Goal: Transaction & Acquisition: Purchase product/service

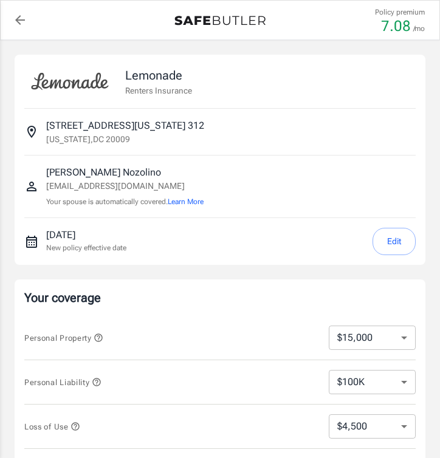
select select "15000"
select select "500"
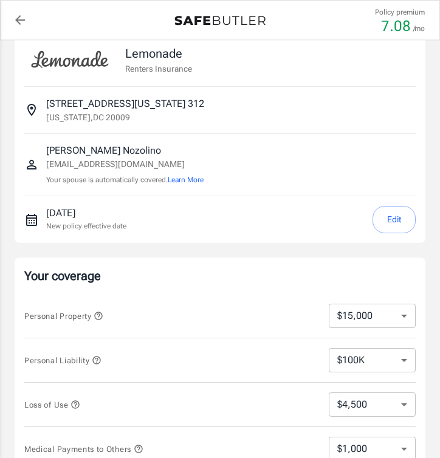
scroll to position [34, 0]
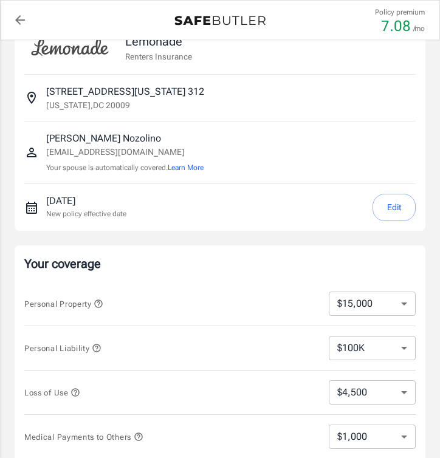
click at [392, 300] on select "$10,000 $15,000 $20,000 $25,000 $30,000 $40,000 $50,000 $100K $150K $200K $250K" at bounding box center [372, 304] width 87 height 24
select select "20000"
select select "6000"
click at [393, 348] on select "$100K $200K $300K $400K $500K $1M" at bounding box center [372, 348] width 87 height 24
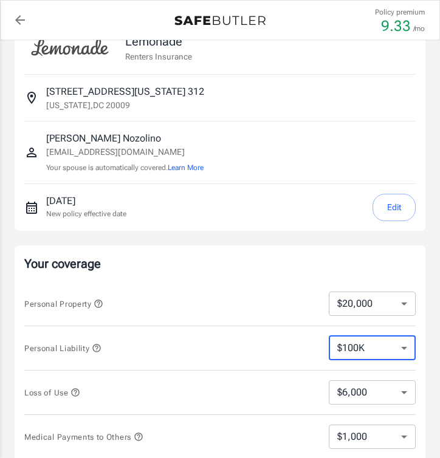
select select "200000"
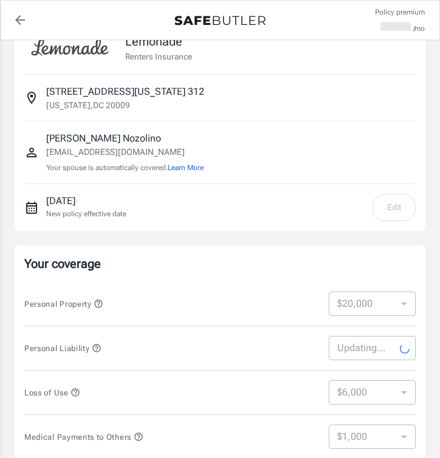
select select "200000"
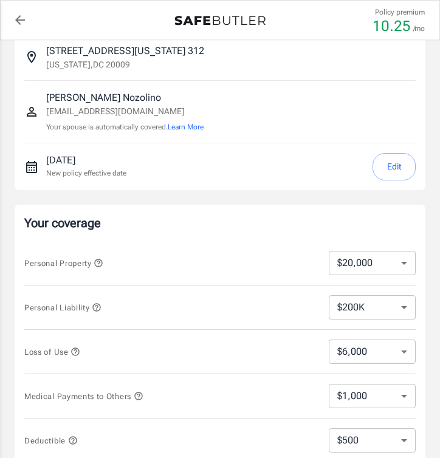
scroll to position [82, 0]
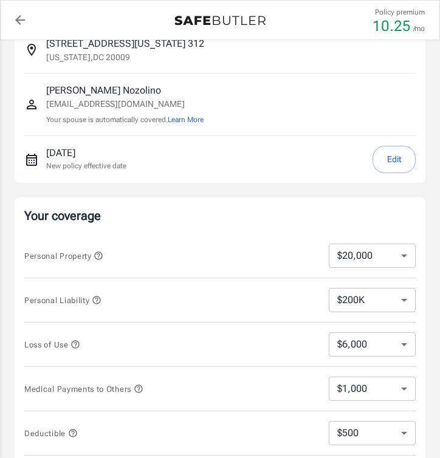
click at [75, 342] on icon "button" at bounding box center [76, 344] width 8 height 8
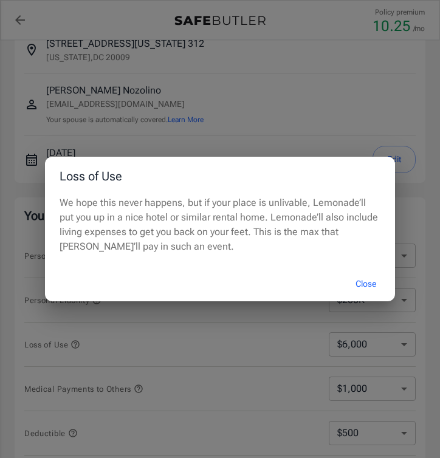
click at [358, 279] on button "Close" at bounding box center [365, 284] width 49 height 26
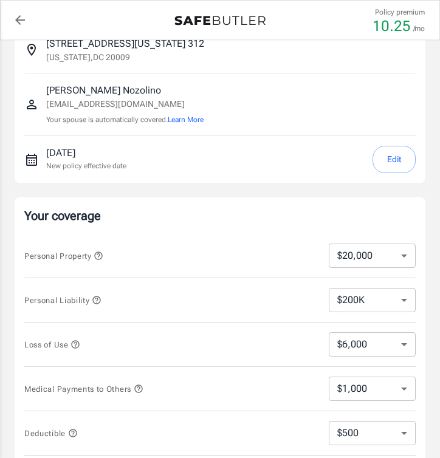
click at [399, 343] on select "$6,000 $9,000 $15,000 $24,000 $36,000 $54,000 $81,000 $120K $177K $198K" at bounding box center [372, 344] width 87 height 24
click at [329, 332] on select "$6,000 $9,000 $15,000 $24,000 $36,000 $54,000 $81,000 $120K $177K $198K" at bounding box center [372, 344] width 87 height 24
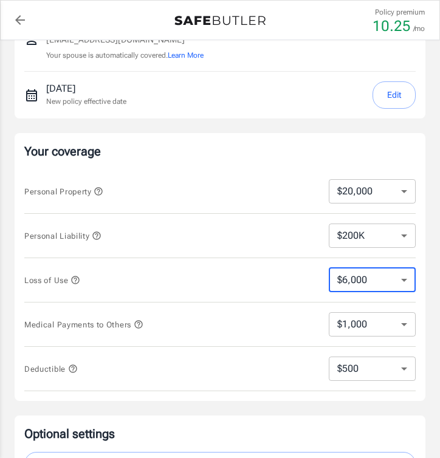
scroll to position [152, 0]
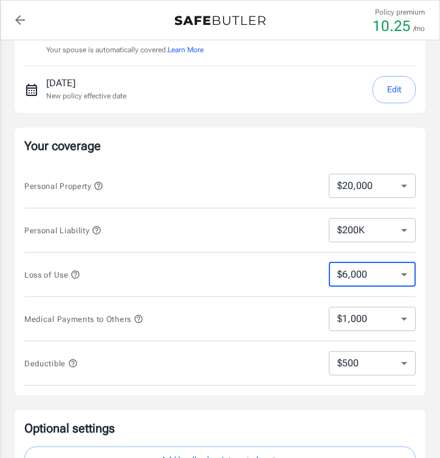
click at [368, 365] on select "$250 $500 $1,000 $2,500" at bounding box center [372, 363] width 87 height 24
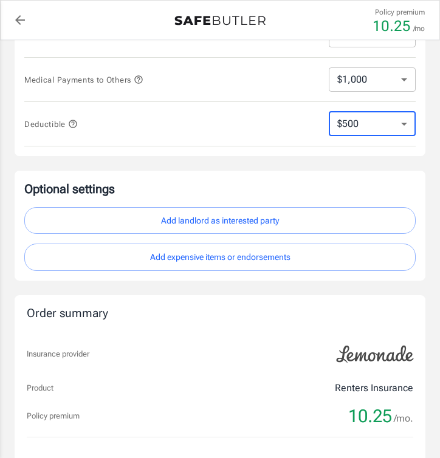
scroll to position [394, 0]
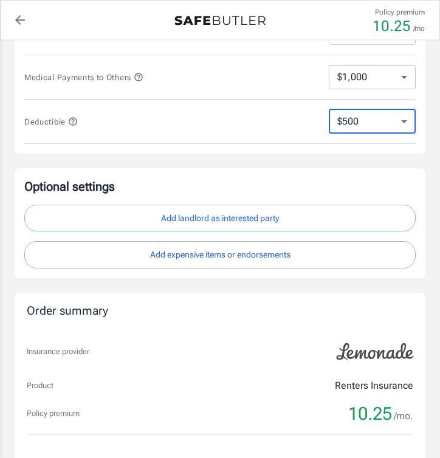
click at [214, 219] on button "Add landlord as interested party" at bounding box center [219, 218] width 391 height 27
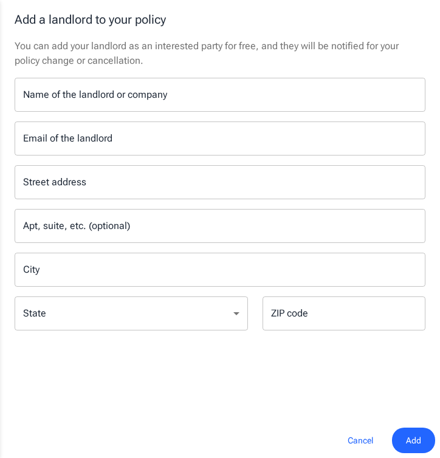
click at [361, 442] on button "Cancel" at bounding box center [360, 441] width 53 height 26
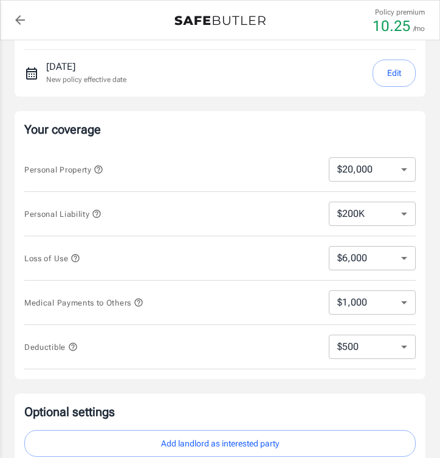
scroll to position [170, 0]
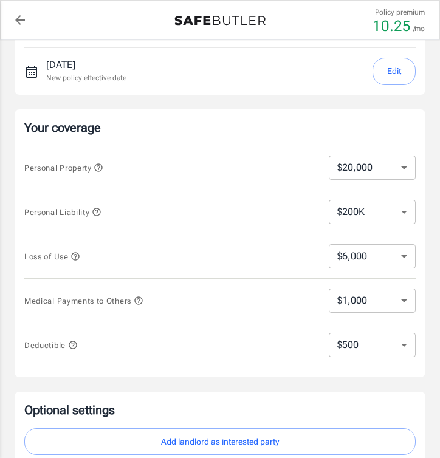
click at [15, 16] on icon "back to quotes" at bounding box center [20, 20] width 15 height 15
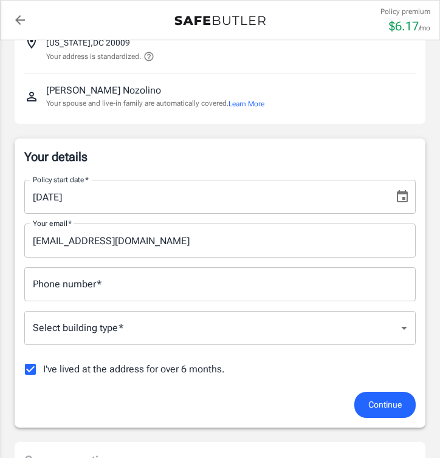
scroll to position [109, 0]
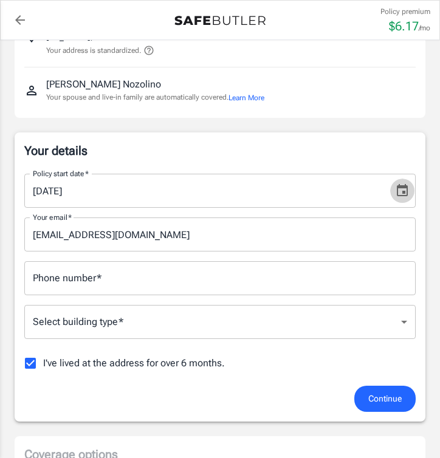
click at [398, 200] on button "Choose date, selected date is Sep 17, 2025" at bounding box center [402, 191] width 24 height 24
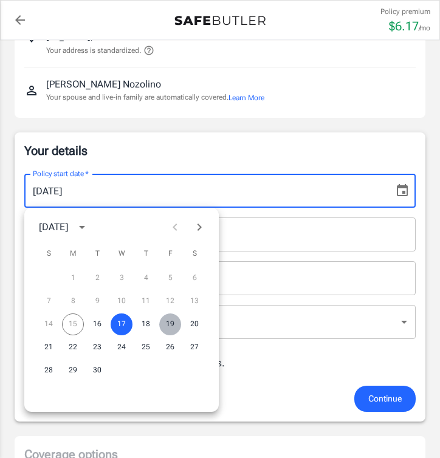
click at [168, 326] on button "19" at bounding box center [170, 325] width 22 height 22
type input "09/19/2025"
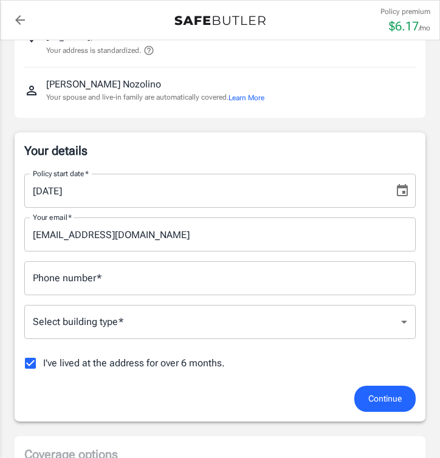
click at [127, 289] on input "Phone number   *" at bounding box center [219, 278] width 391 height 34
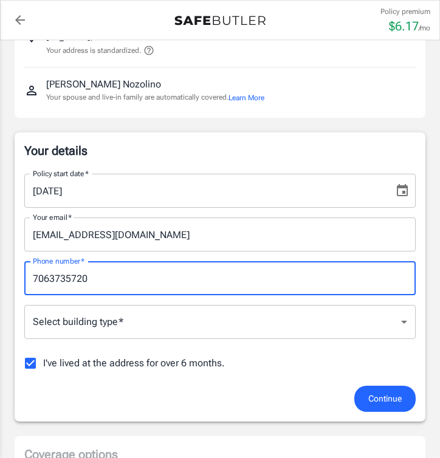
type input "7063735720"
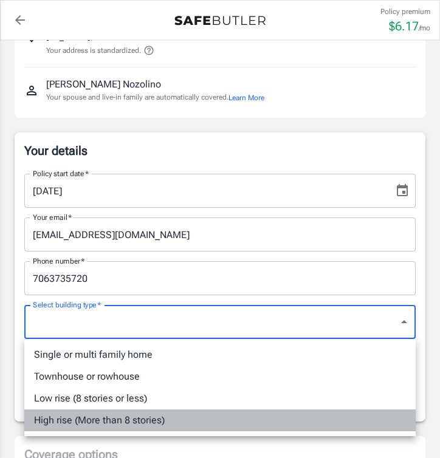
click at [156, 417] on li "High rise (More than 8 stories)" at bounding box center [219, 420] width 391 height 22
type input "highrise"
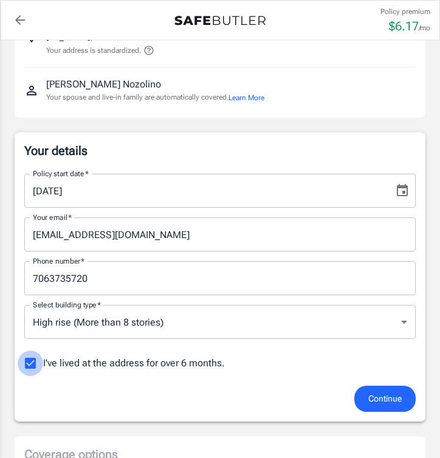
click at [35, 369] on input "I've lived at the address for over 6 months." at bounding box center [31, 364] width 26 height 26
checkbox input "false"
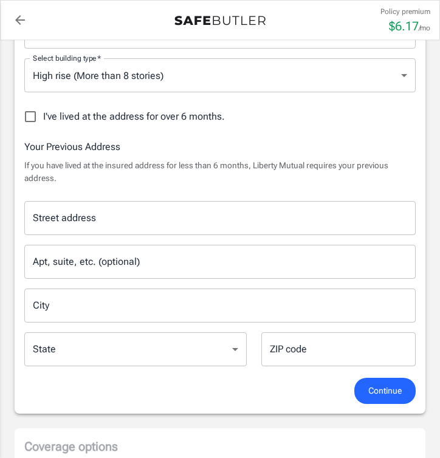
scroll to position [368, 0]
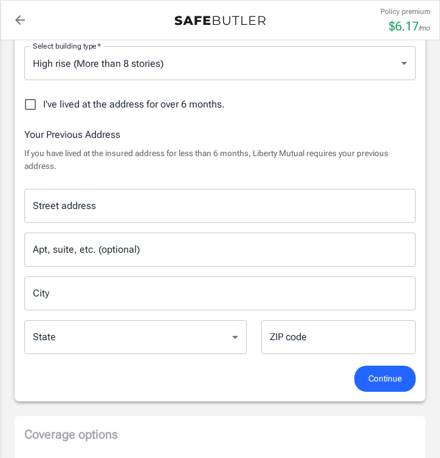
click at [134, 204] on input "Street address" at bounding box center [220, 205] width 380 height 23
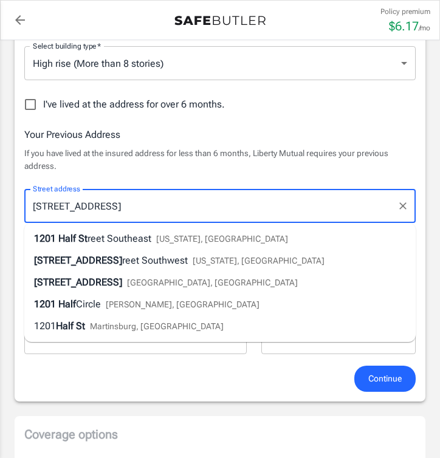
click at [157, 236] on span "Washington, DC" at bounding box center [222, 239] width 132 height 10
type input "1201 Half Street Southeast"
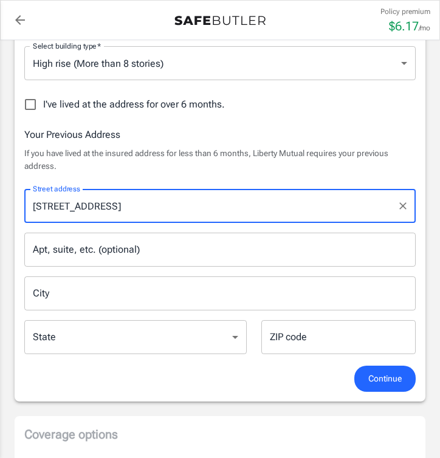
type input "[US_STATE]"
select select "DC"
type input "20003"
type input "1201 Half Street Southeast"
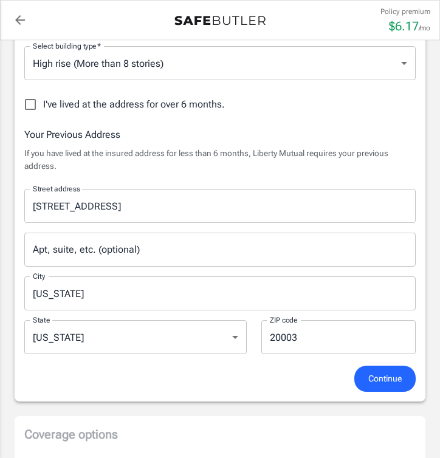
click at [124, 256] on input "Apt, suite, etc. (optional)" at bounding box center [219, 250] width 391 height 34
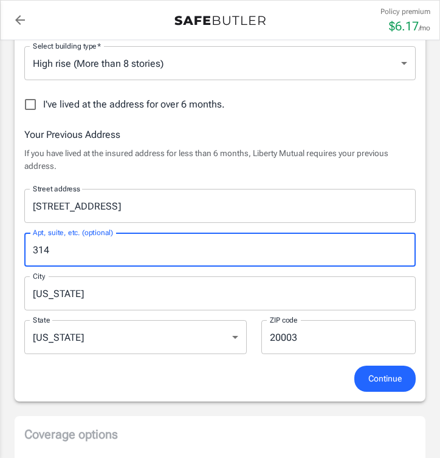
type input "314"
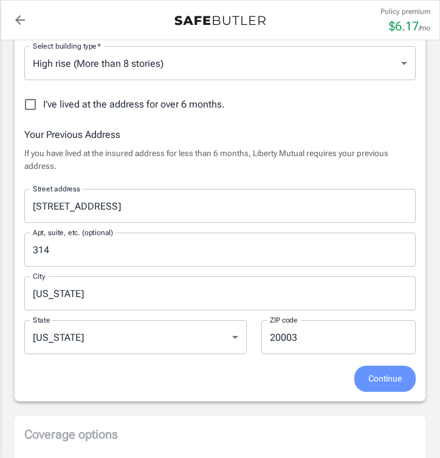
click at [396, 379] on span "Continue" at bounding box center [384, 378] width 33 height 15
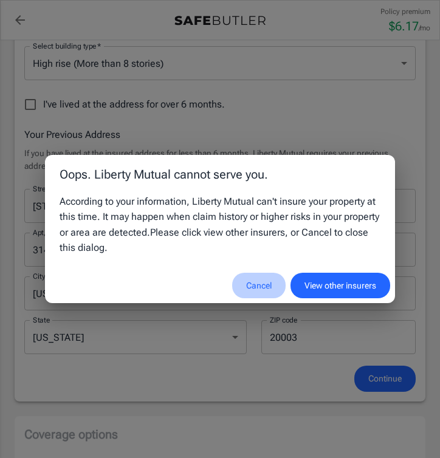
click at [246, 284] on button "Cancel" at bounding box center [258, 286] width 53 height 26
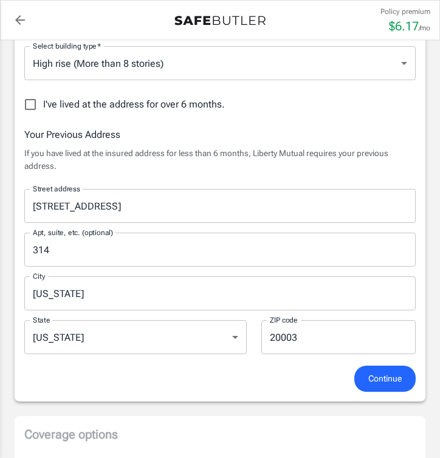
scroll to position [0, 0]
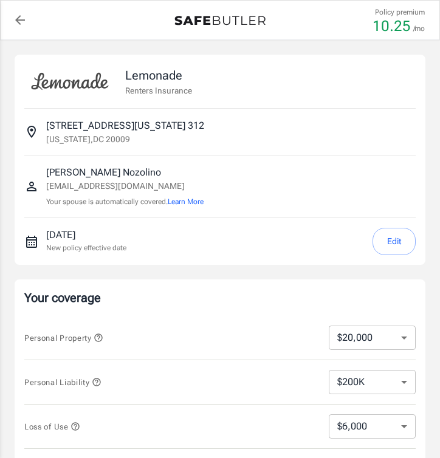
select select "20000"
select select "200000"
select select "500"
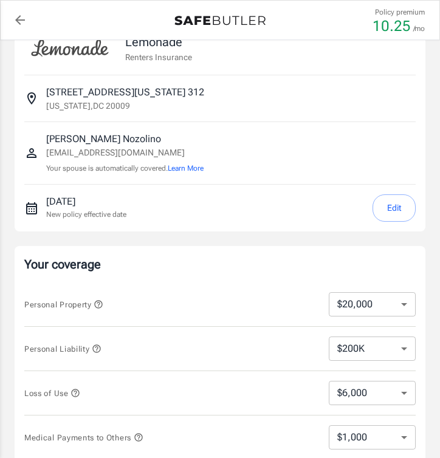
scroll to position [41, 0]
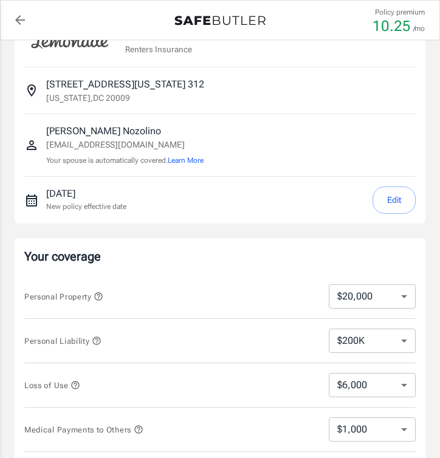
click at [383, 305] on select "$10,000 $15,000 $20,000 $25,000 $30,000 $40,000 $50,000 $100K $150K $200K $250K" at bounding box center [372, 296] width 87 height 24
select select "10000"
select select "3000"
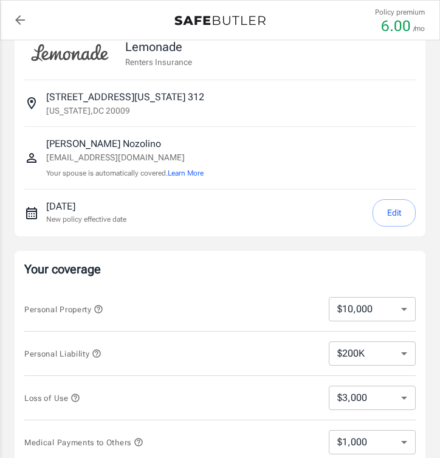
scroll to position [30, 0]
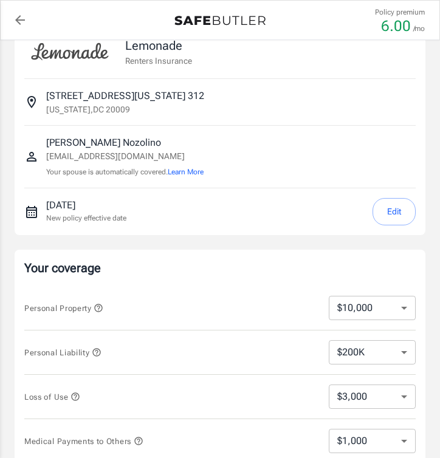
click at [400, 210] on button "Edit" at bounding box center [393, 211] width 43 height 27
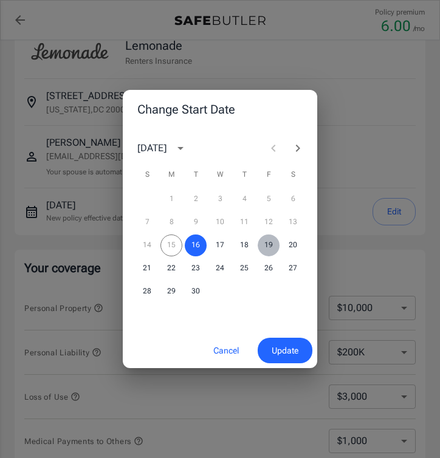
click at [266, 242] on button "19" at bounding box center [269, 246] width 22 height 22
click at [287, 348] on span "Update" at bounding box center [285, 350] width 27 height 15
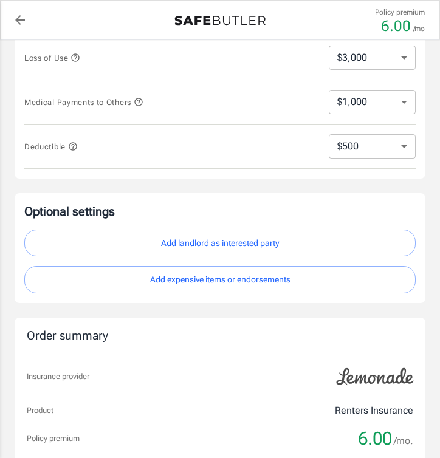
scroll to position [370, 0]
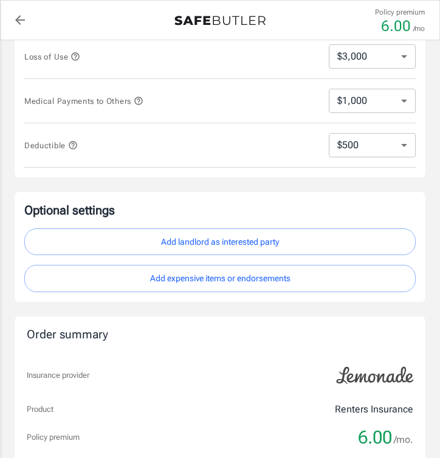
click at [247, 231] on button "Add landlord as interested party" at bounding box center [219, 241] width 391 height 27
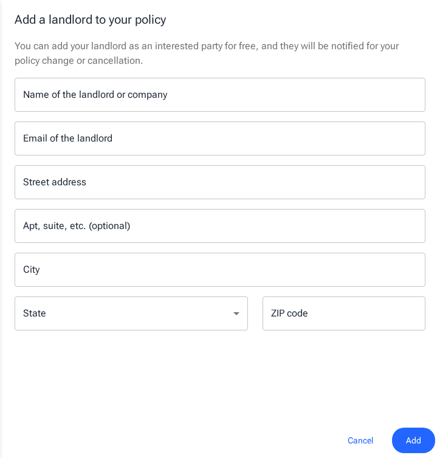
click at [57, 93] on input "Name of the landlord or company" at bounding box center [220, 95] width 411 height 34
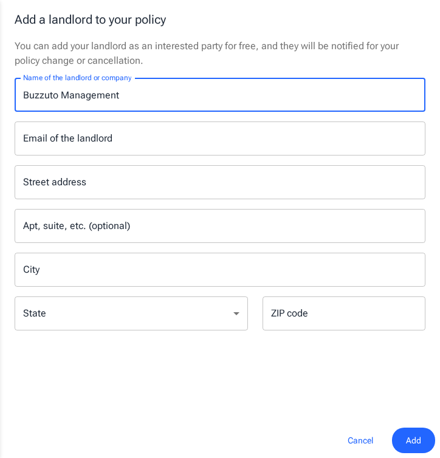
type input "Buzzuto Management"
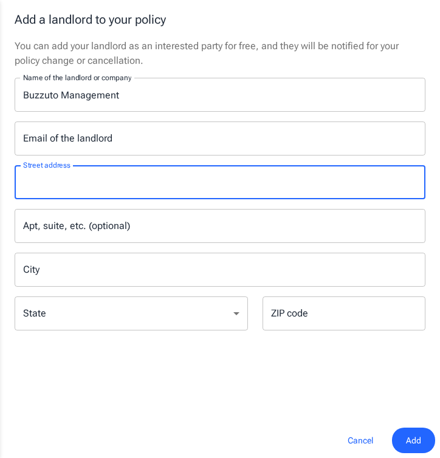
click at [57, 174] on div "Street address Street address" at bounding box center [220, 182] width 411 height 34
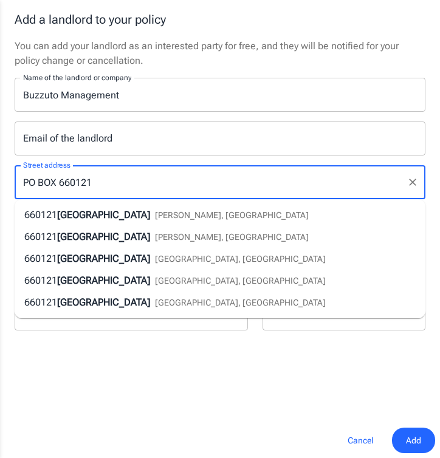
type input "PO BOX 660121"
click at [130, 413] on div "You can add your landlord as an interested party for free, and they will be not…" at bounding box center [220, 231] width 440 height 384
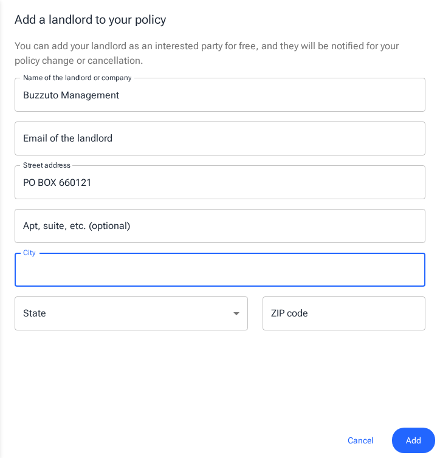
click at [67, 269] on input "City" at bounding box center [220, 270] width 411 height 34
type input "Dallas"
click at [151, 318] on select "Alabama Alaska Arizona Arkansas California Colorado Connecticut Delaware Distri…" at bounding box center [131, 313] width 233 height 34
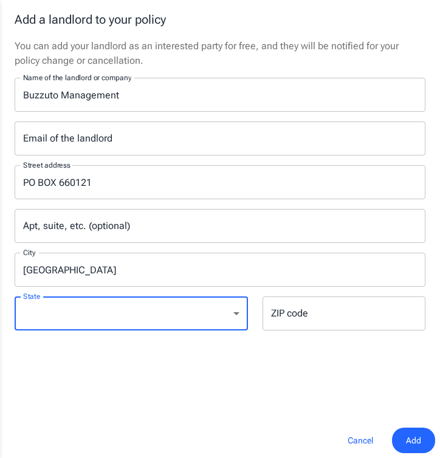
select select "TX"
click at [15, 296] on select "Alabama Alaska Arizona Arkansas California Colorado Connecticut Delaware Distri…" at bounding box center [131, 313] width 233 height 34
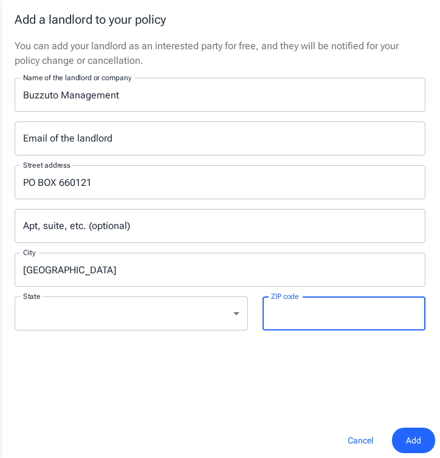
click at [330, 321] on input "ZIP code" at bounding box center [343, 313] width 163 height 34
type input "20009"
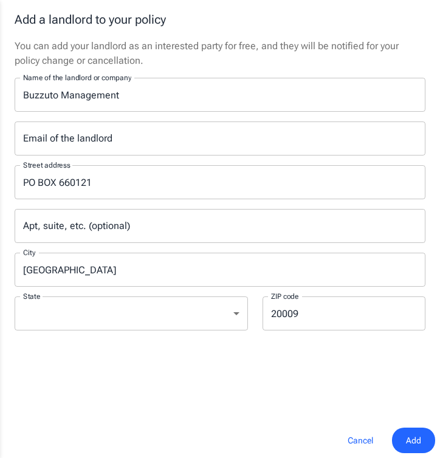
click at [324, 364] on div "You can add your landlord as an interested party for free, and they will be not…" at bounding box center [220, 231] width 440 height 384
click at [420, 437] on span "Add" at bounding box center [413, 440] width 15 height 15
